Goal: Task Accomplishment & Management: Manage account settings

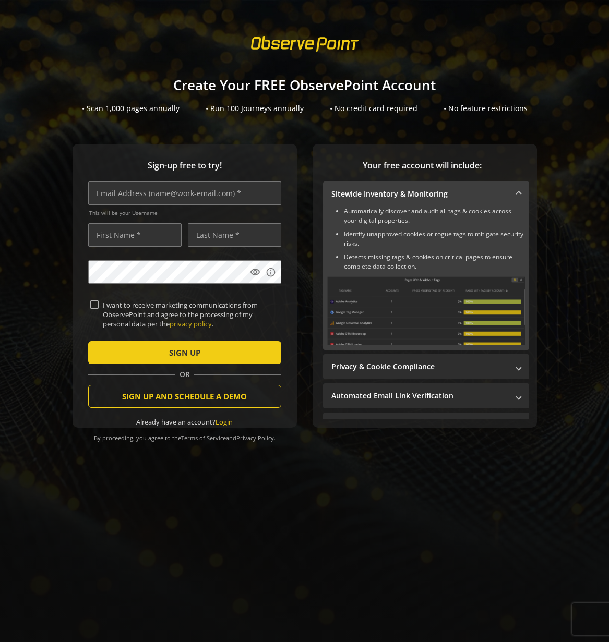
click at [517, 191] on mat-expansion-panel-header "Sitewide Inventory & Monitoring" at bounding box center [426, 194] width 206 height 25
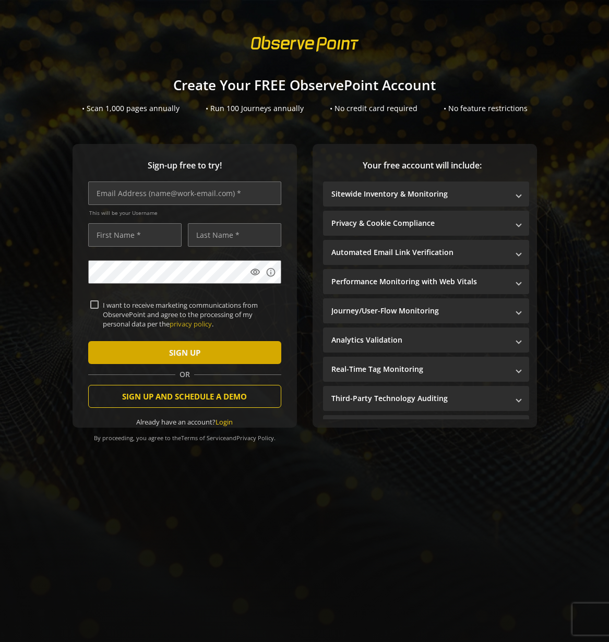
click at [178, 354] on span "SIGN UP" at bounding box center [184, 352] width 31 height 19
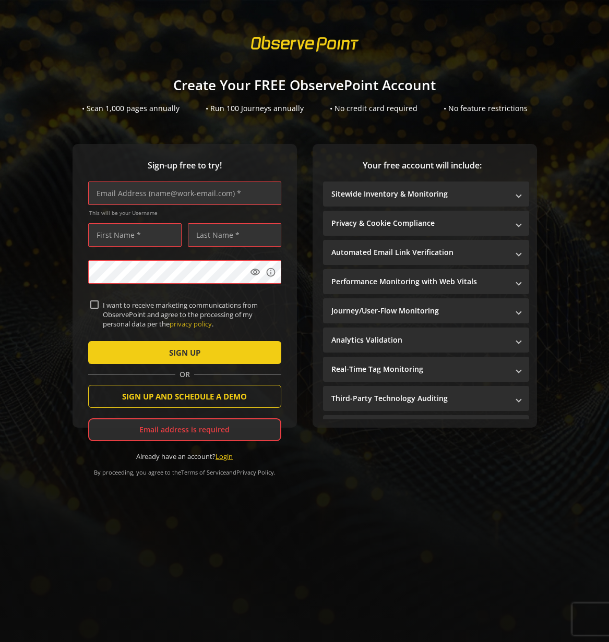
click at [223, 458] on link "Login" at bounding box center [223, 456] width 17 height 9
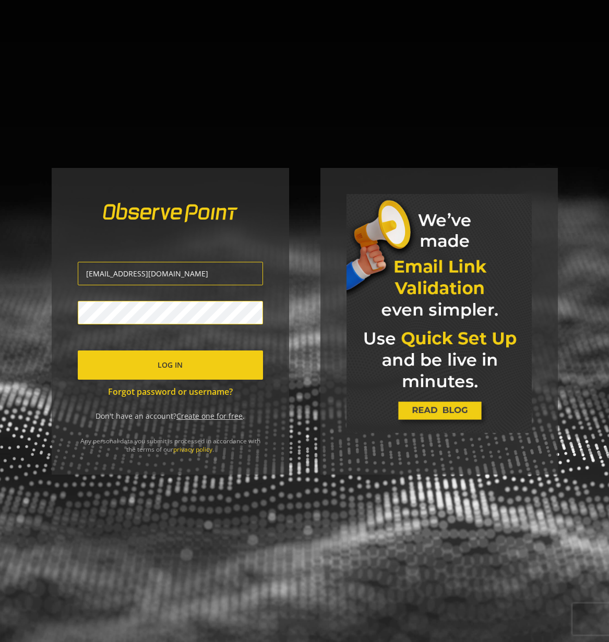
click at [166, 283] on input "[EMAIL_ADDRESS][DOMAIN_NAME]" at bounding box center [170, 273] width 185 height 23
drag, startPoint x: 162, startPoint y: 274, endPoint x: -27, endPoint y: 279, distance: 188.9
click at [78, 279] on input "[EMAIL_ADDRESS][DOMAIN_NAME]" at bounding box center [170, 273] width 185 height 23
click at [155, 370] on span "submit" at bounding box center [170, 365] width 185 height 25
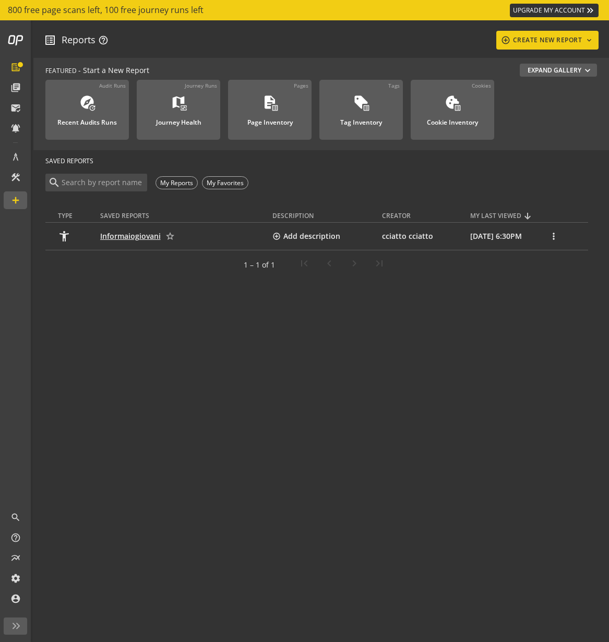
click at [139, 238] on link "Informaiogiovani" at bounding box center [130, 236] width 61 height 10
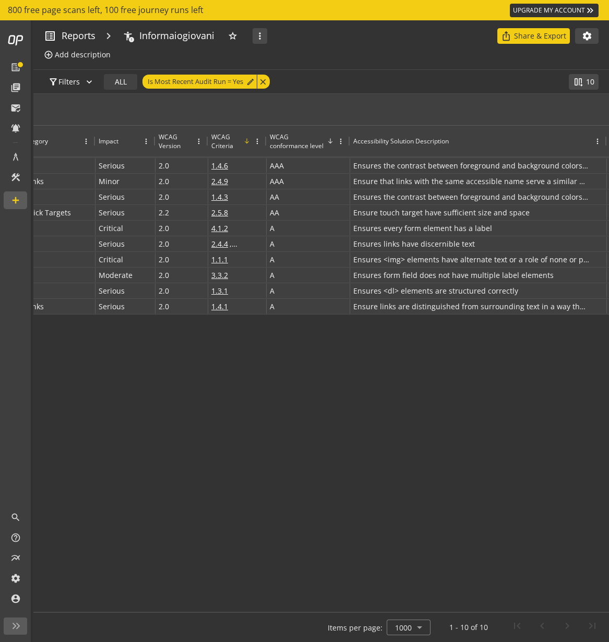
click at [246, 142] on icon at bounding box center [247, 141] width 5 height 6
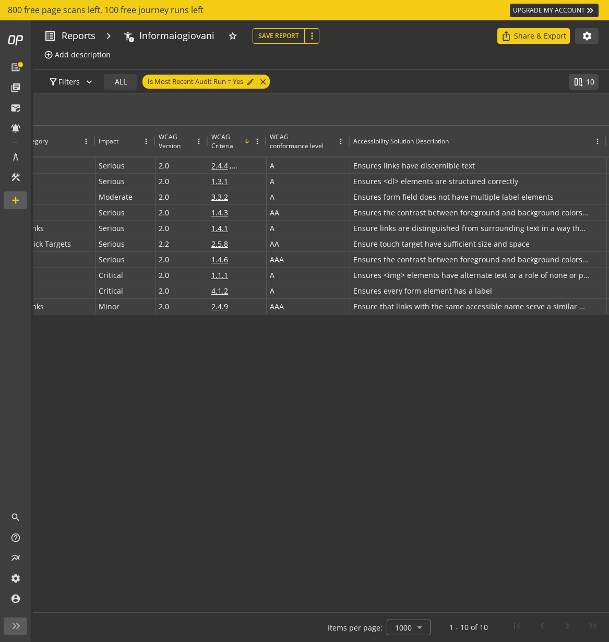
click at [247, 139] on icon at bounding box center [247, 140] width 4 height 5
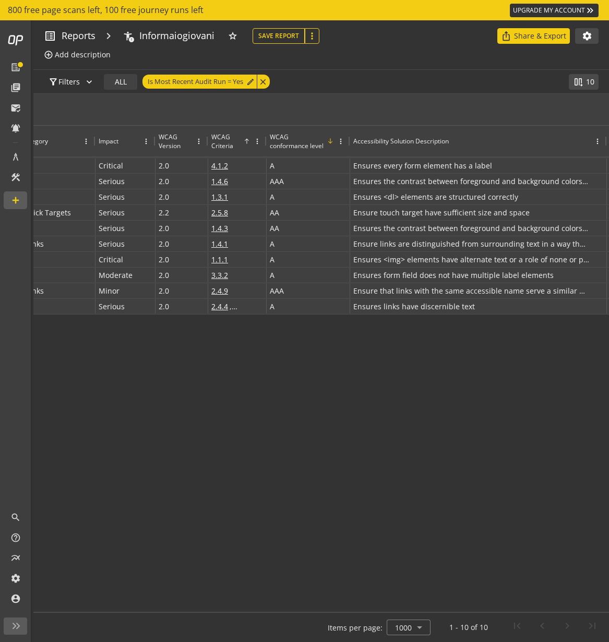
click at [329, 138] on span at bounding box center [330, 141] width 8 height 8
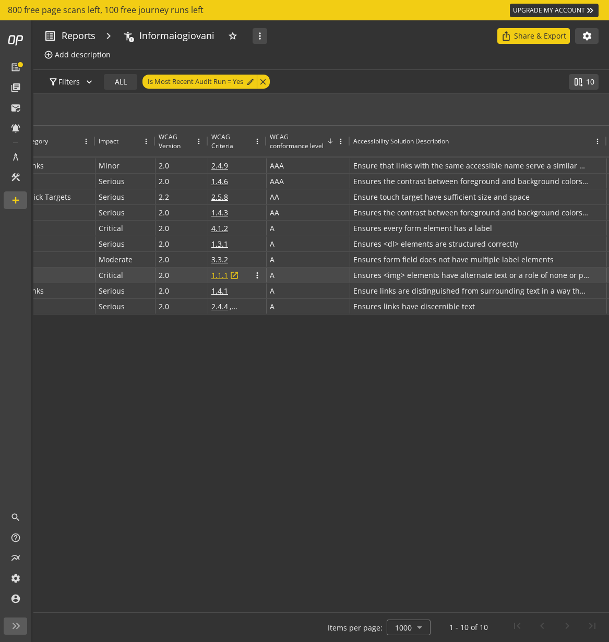
click at [221, 276] on span "1.1.1" at bounding box center [219, 275] width 17 height 15
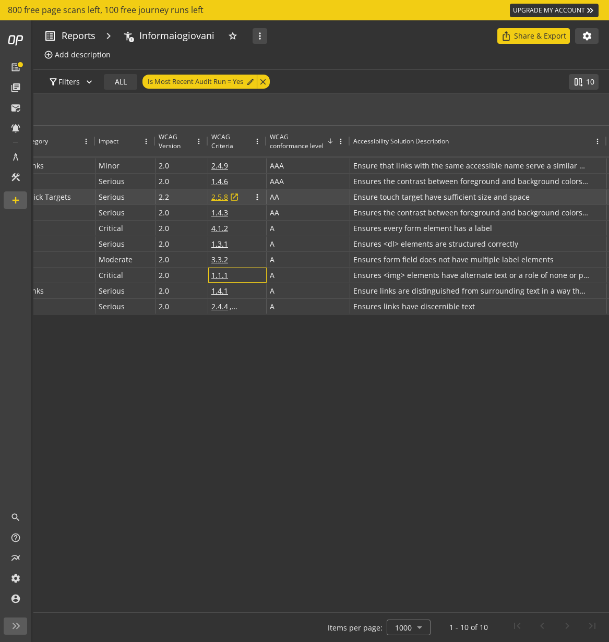
click at [218, 199] on span "2.5.8" at bounding box center [219, 196] width 17 height 15
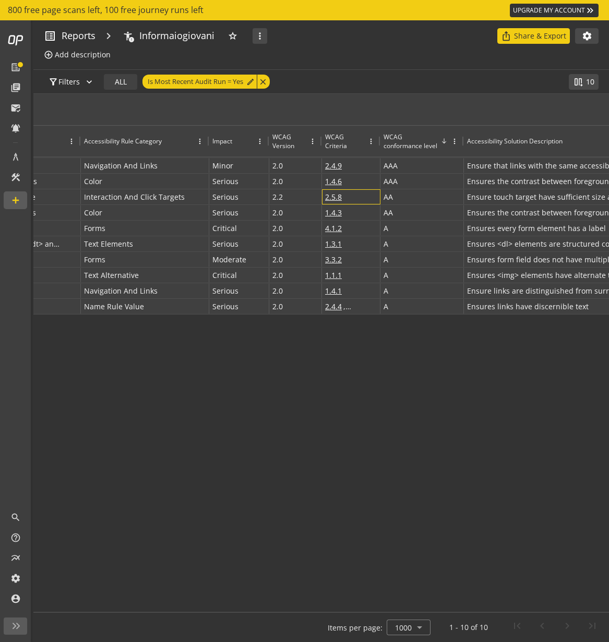
scroll to position [0, 215]
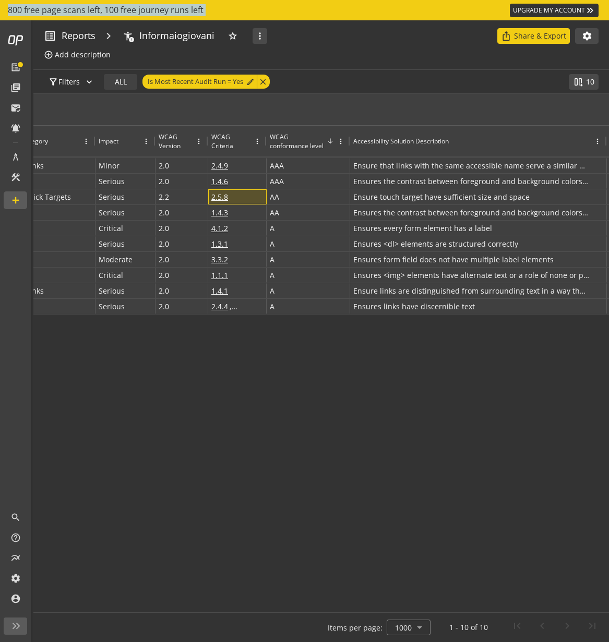
drag, startPoint x: 446, startPoint y: 610, endPoint x: 504, endPoint y: 611, distance: 59.0
click at [515, 609] on section "Press ENTER to sort. Press ALT DOWN to open column menu Drag here to set row gr…" at bounding box center [320, 368] width 575 height 548
